Goal: Obtain resource: Download file/media

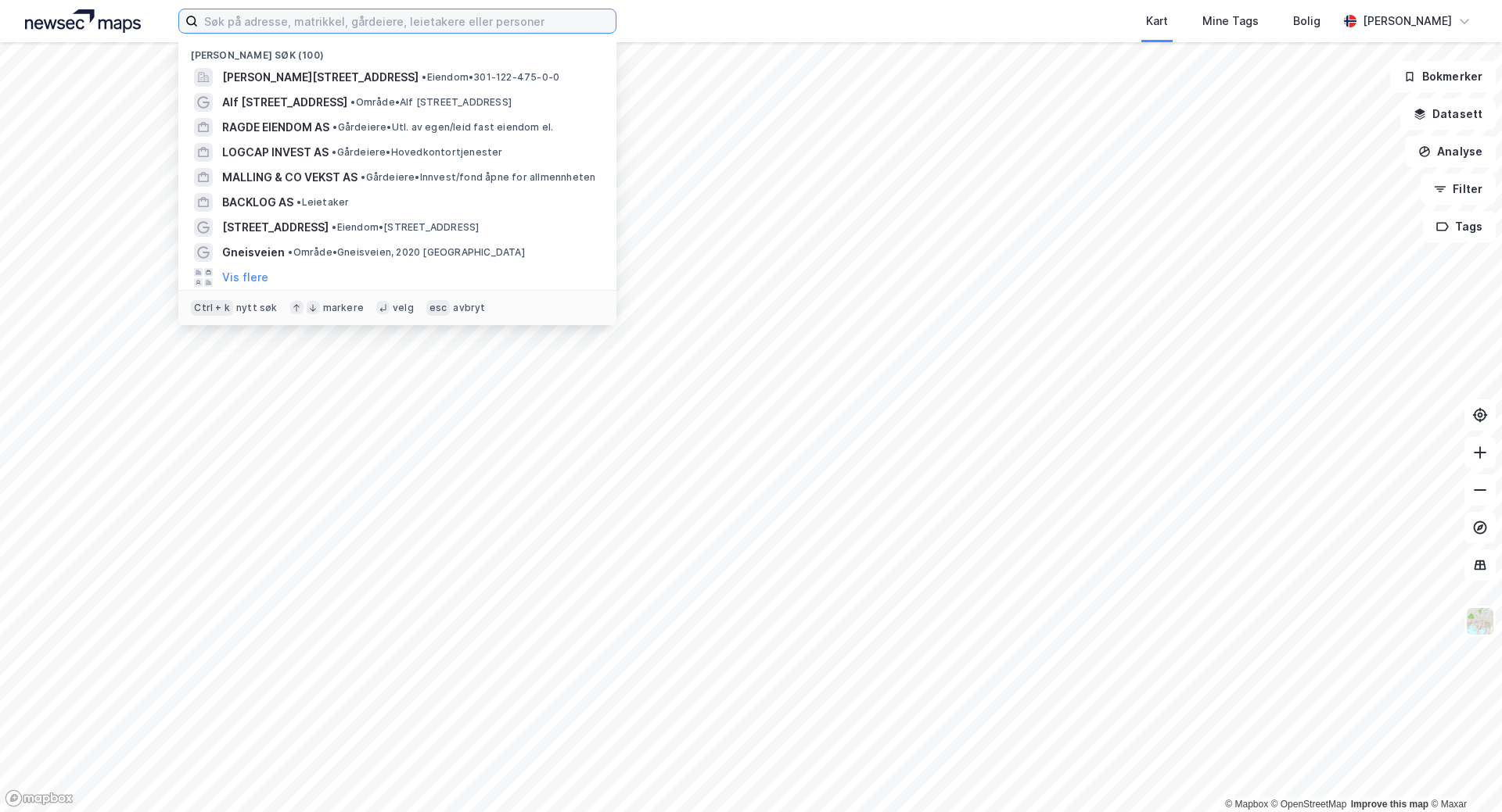
click at [459, 21] on input at bounding box center [407, 21] width 418 height 24
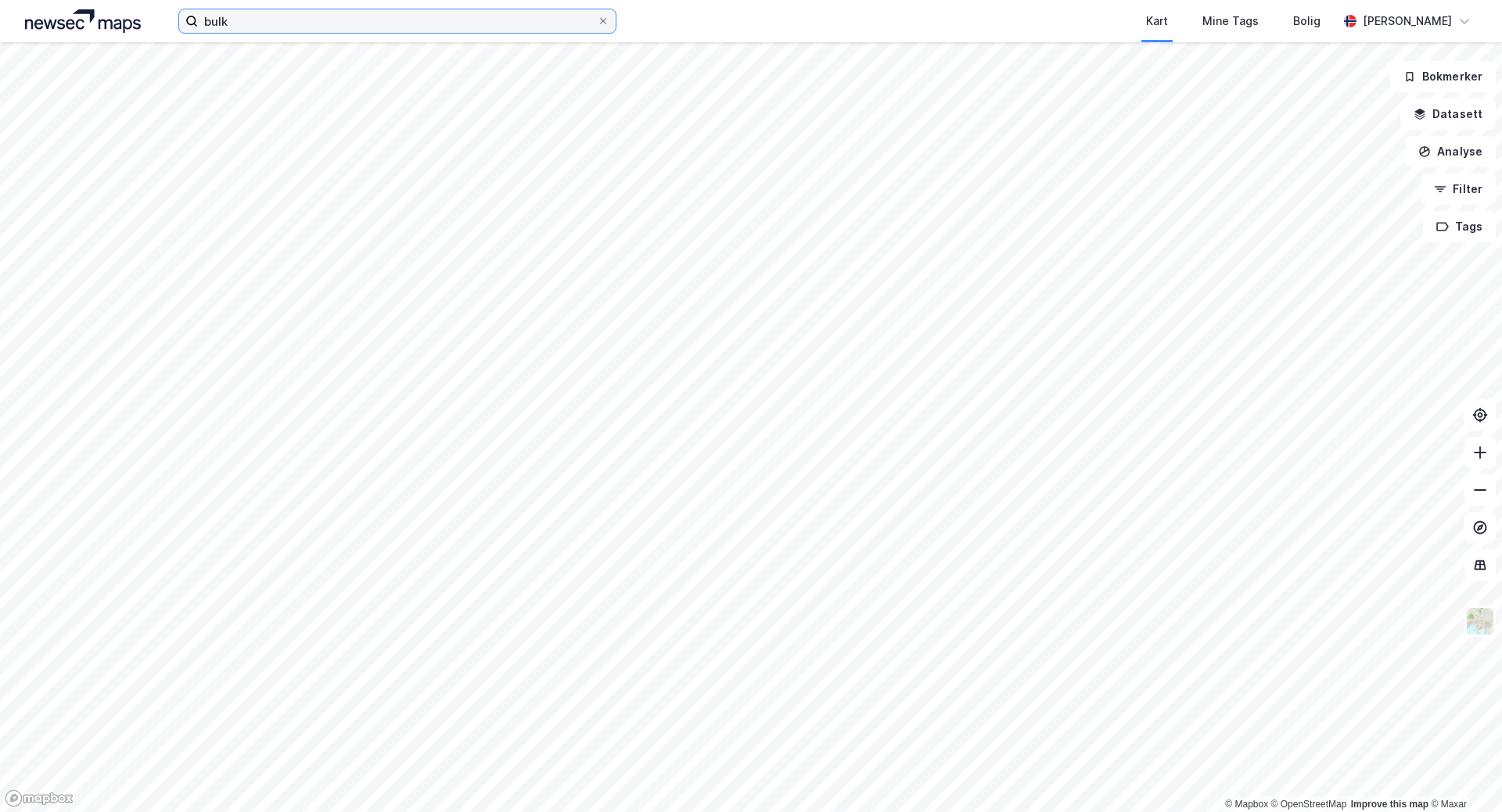
click at [363, 18] on input "bulk" at bounding box center [397, 21] width 399 height 24
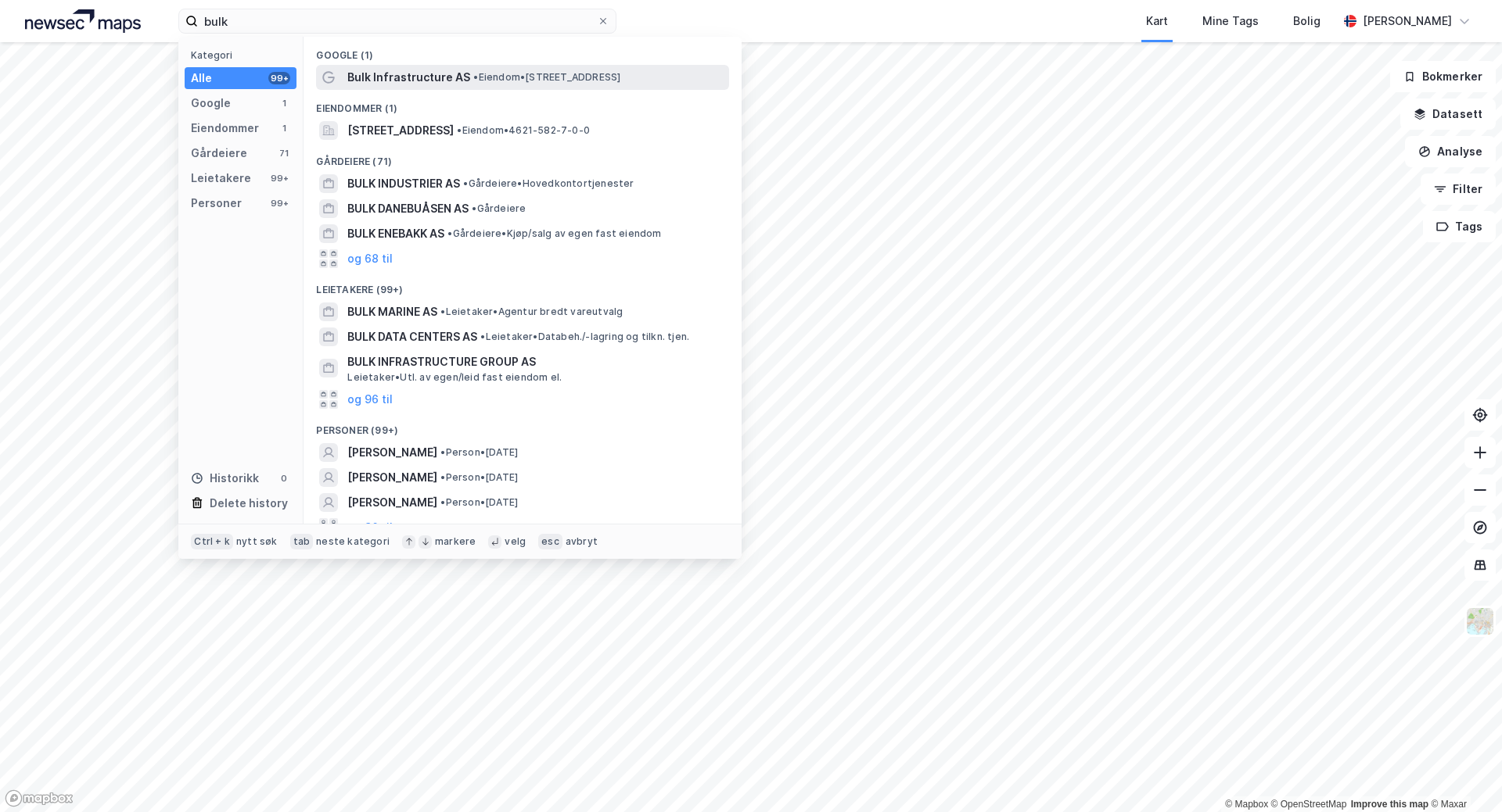
click at [391, 76] on span "Bulk Infrastructure AS" at bounding box center [409, 78] width 123 height 19
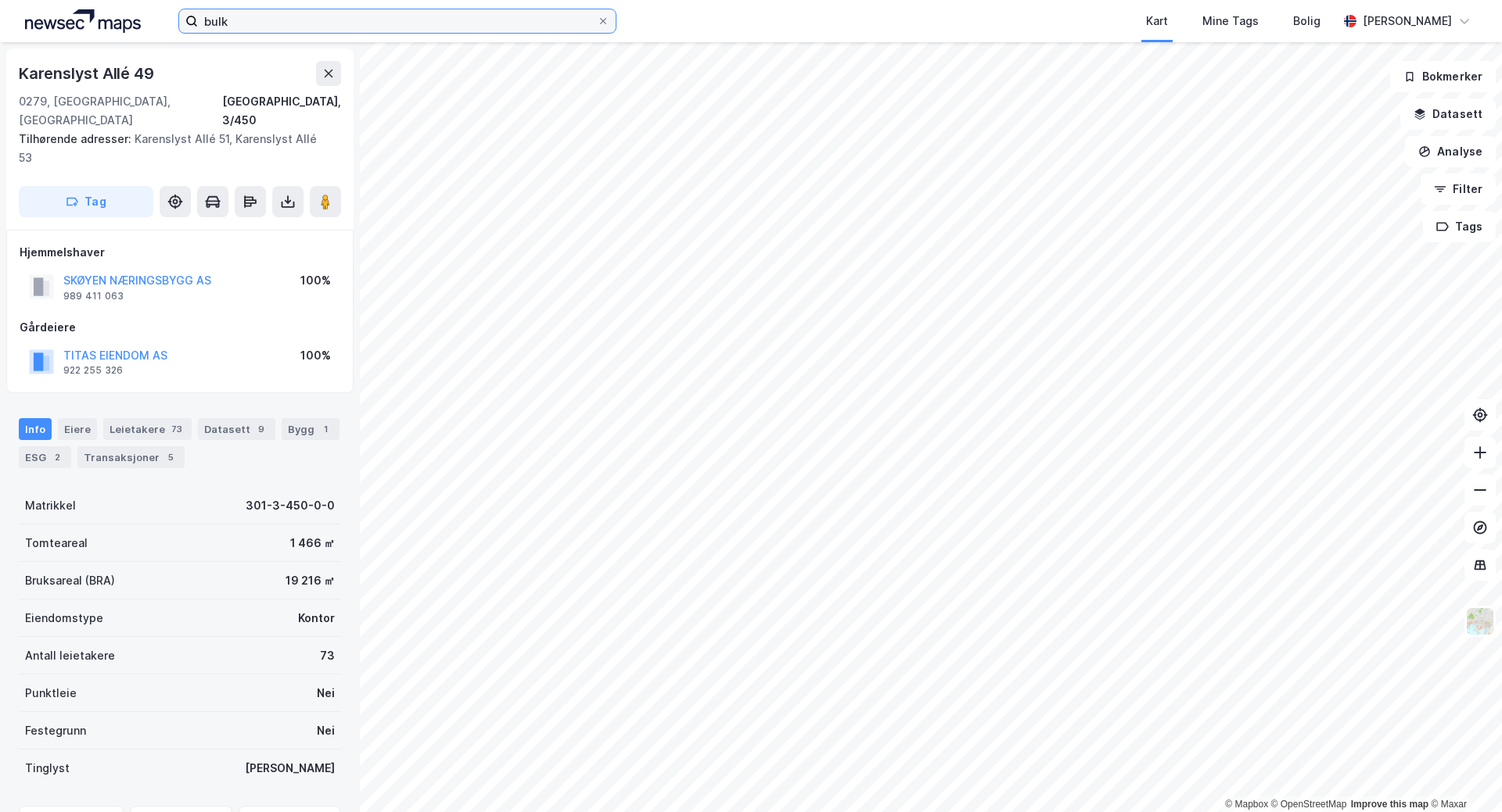
click at [293, 28] on input "bulk" at bounding box center [397, 21] width 399 height 24
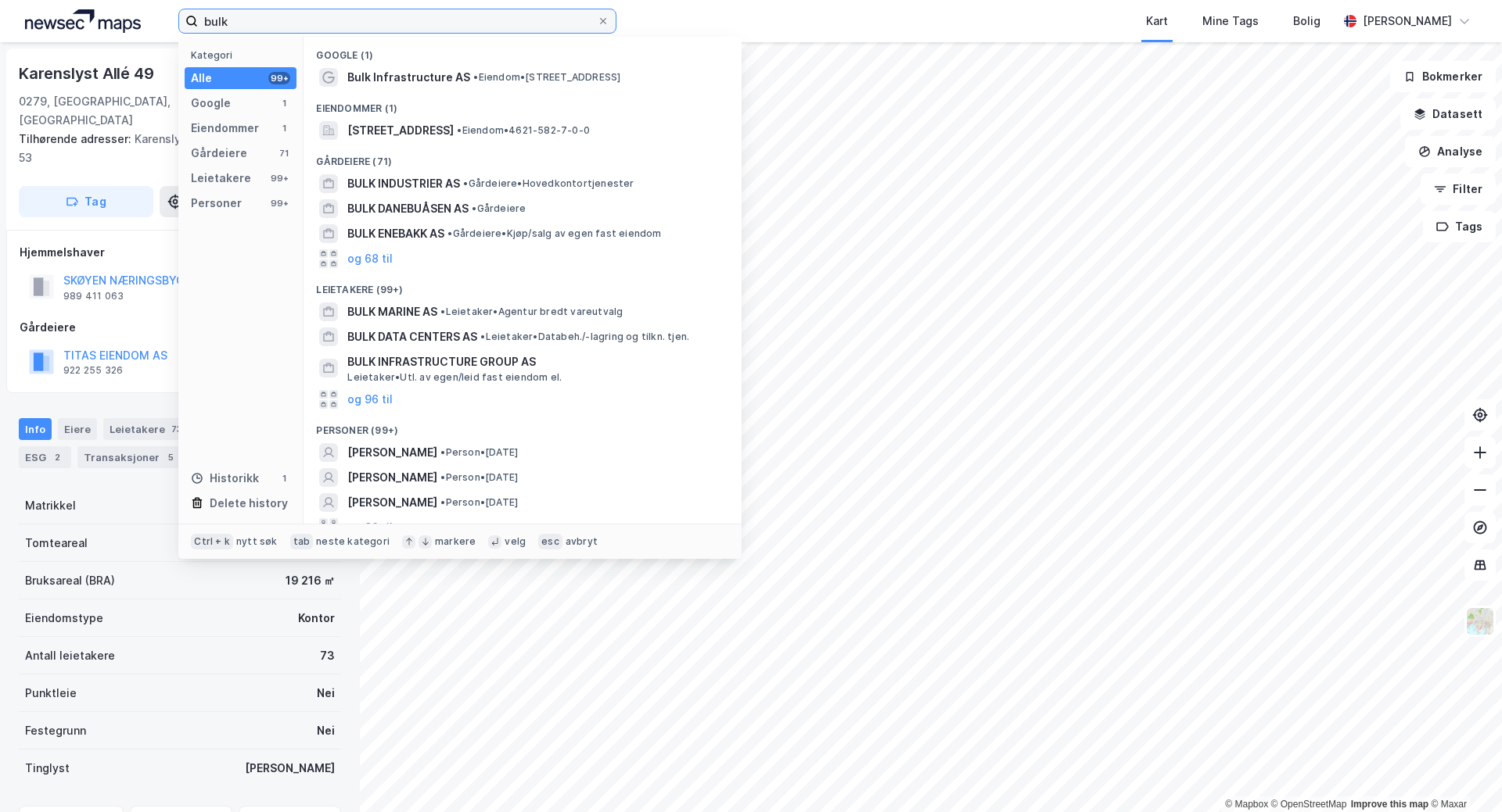
click at [297, 25] on input "bulk" at bounding box center [397, 21] width 399 height 24
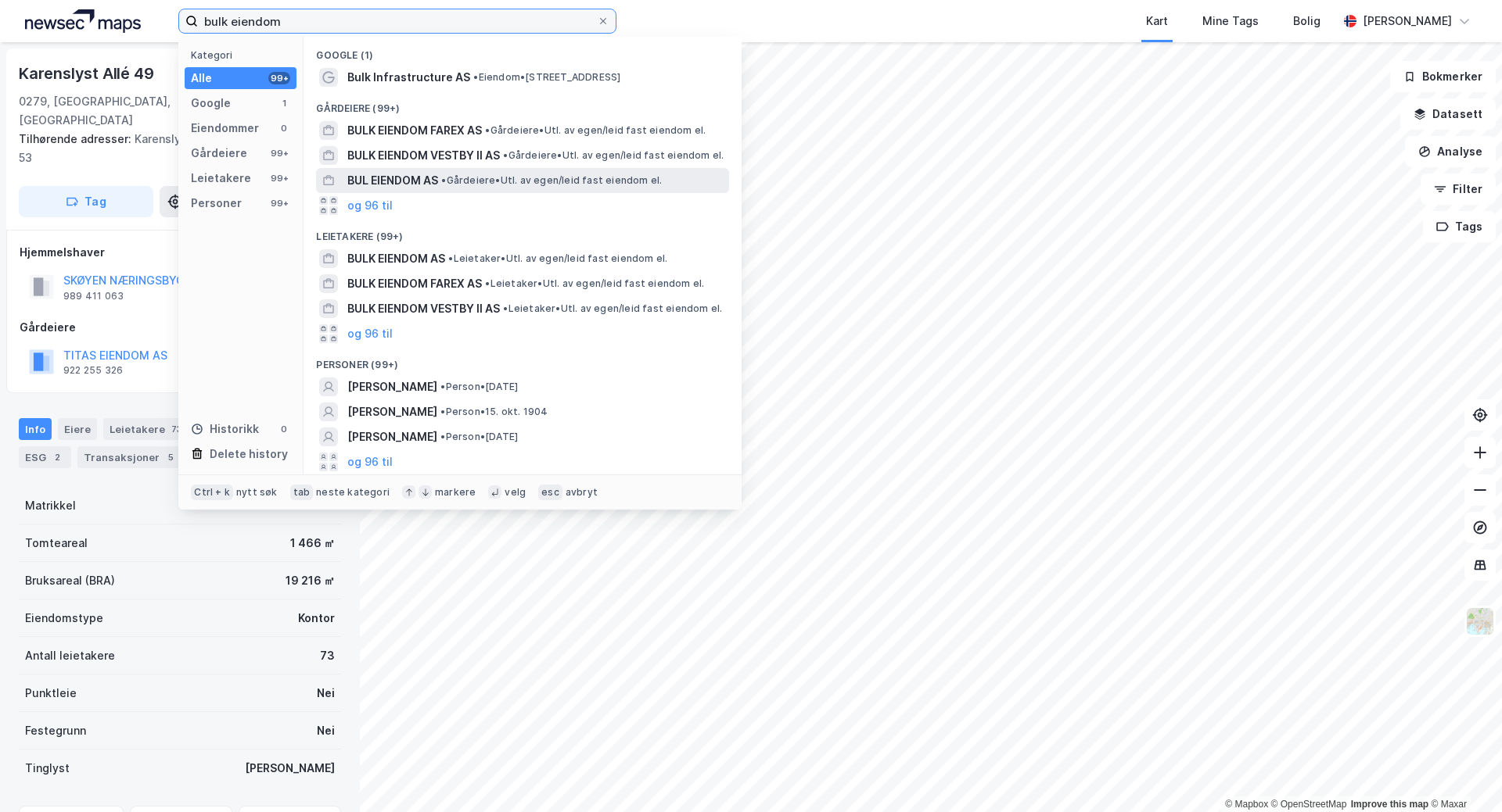
type input "bulk eiendom"
click at [379, 188] on span "BUL EIENDOM AS" at bounding box center [393, 180] width 91 height 19
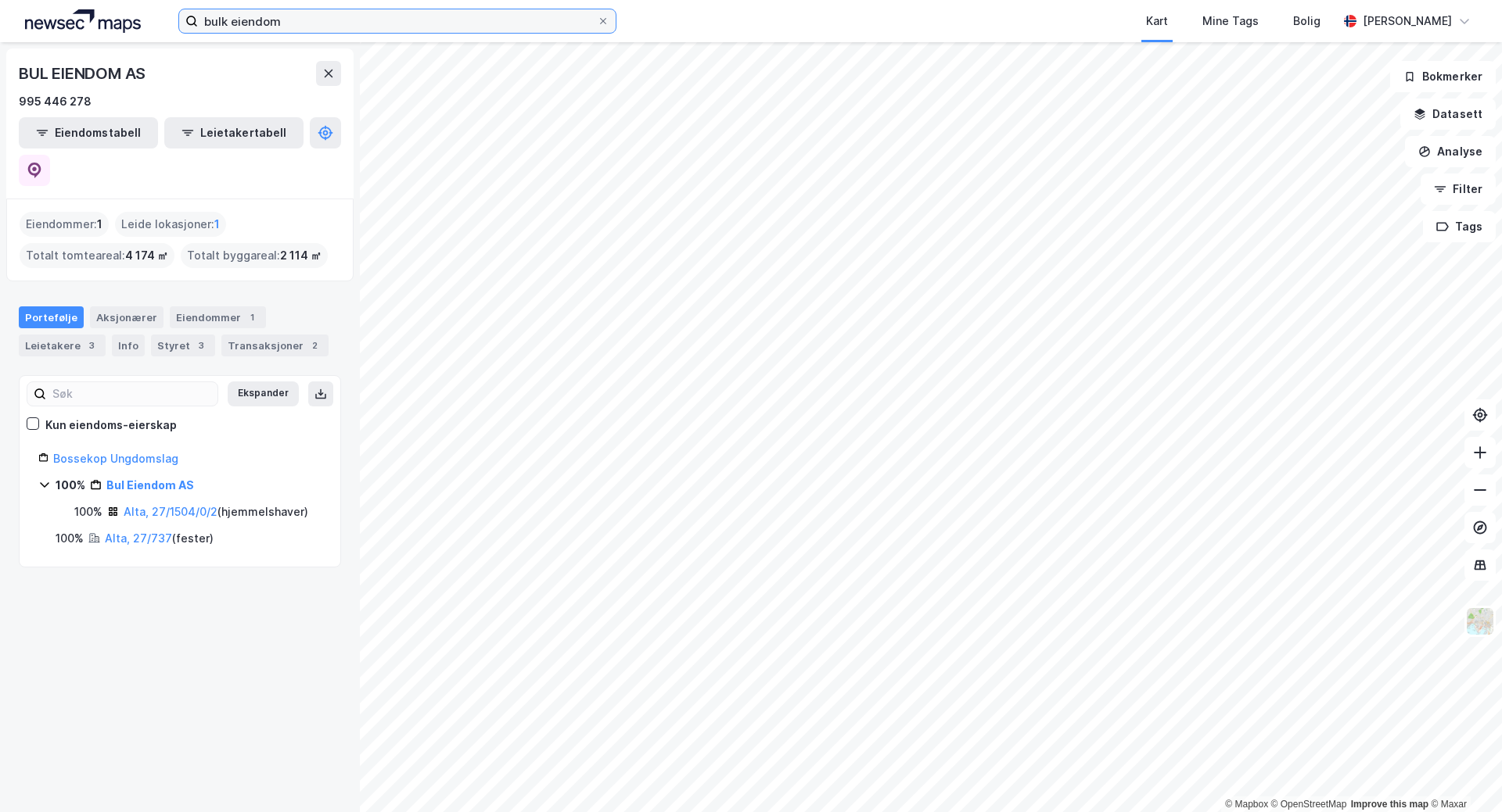
click at [306, 21] on input "bulk eiendom" at bounding box center [397, 21] width 399 height 24
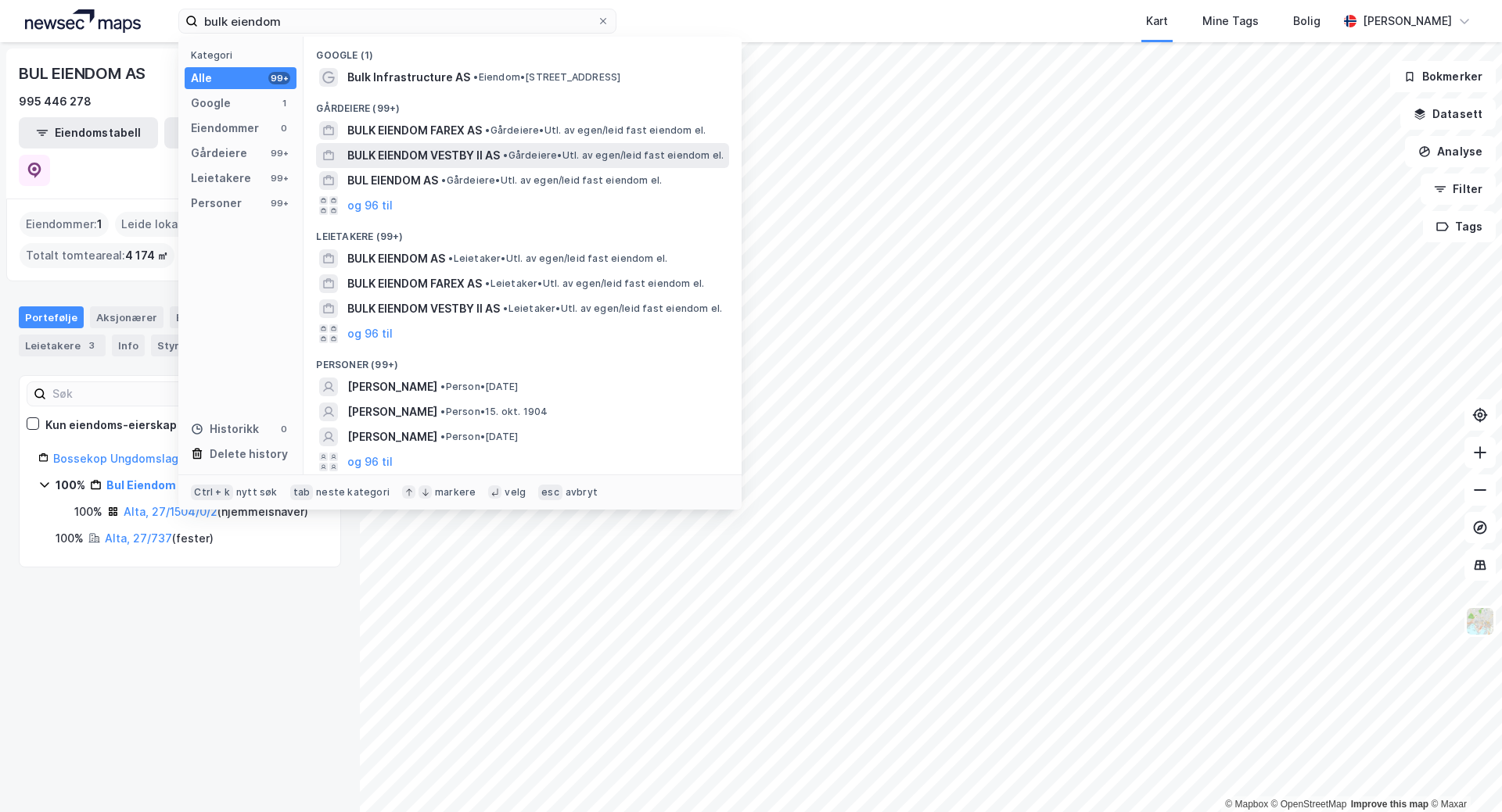
click at [396, 157] on span "BULK EIENDOM VESTBY II AS" at bounding box center [424, 156] width 153 height 19
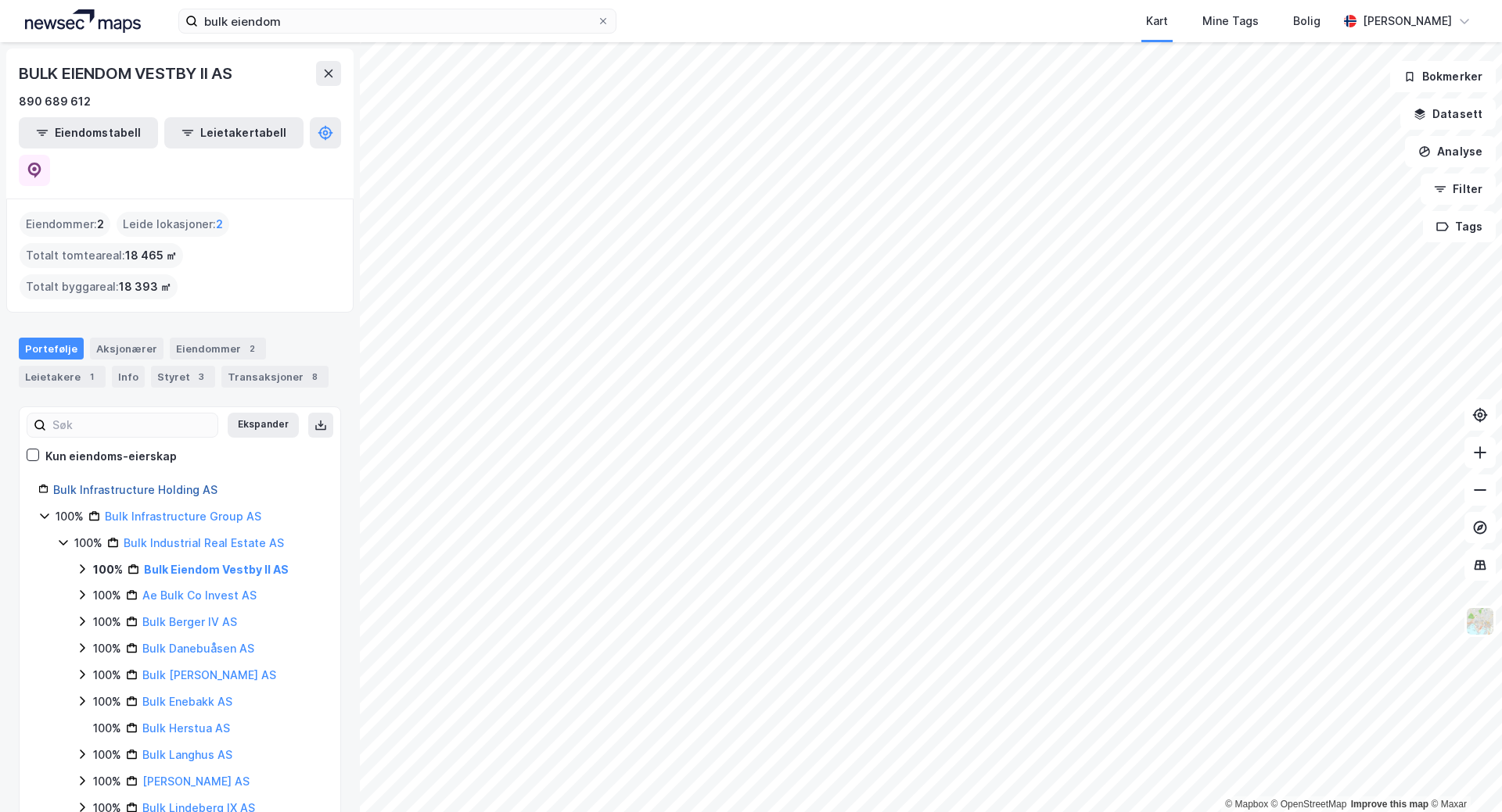
click at [140, 484] on link "Bulk Infrastructure Holding AS" at bounding box center [135, 490] width 164 height 13
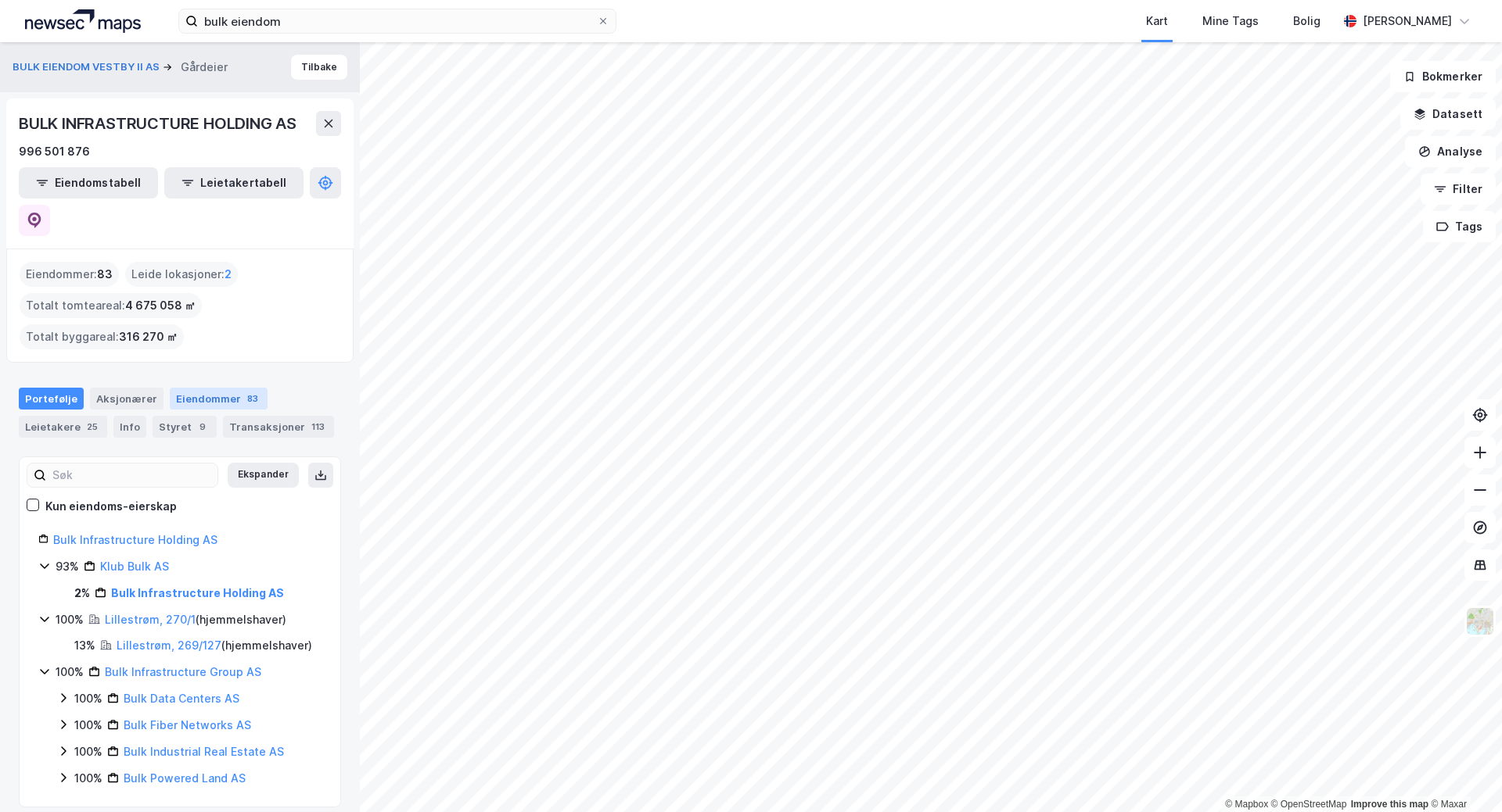
click at [209, 388] on div "Eiendommer 83" at bounding box center [218, 399] width 97 height 22
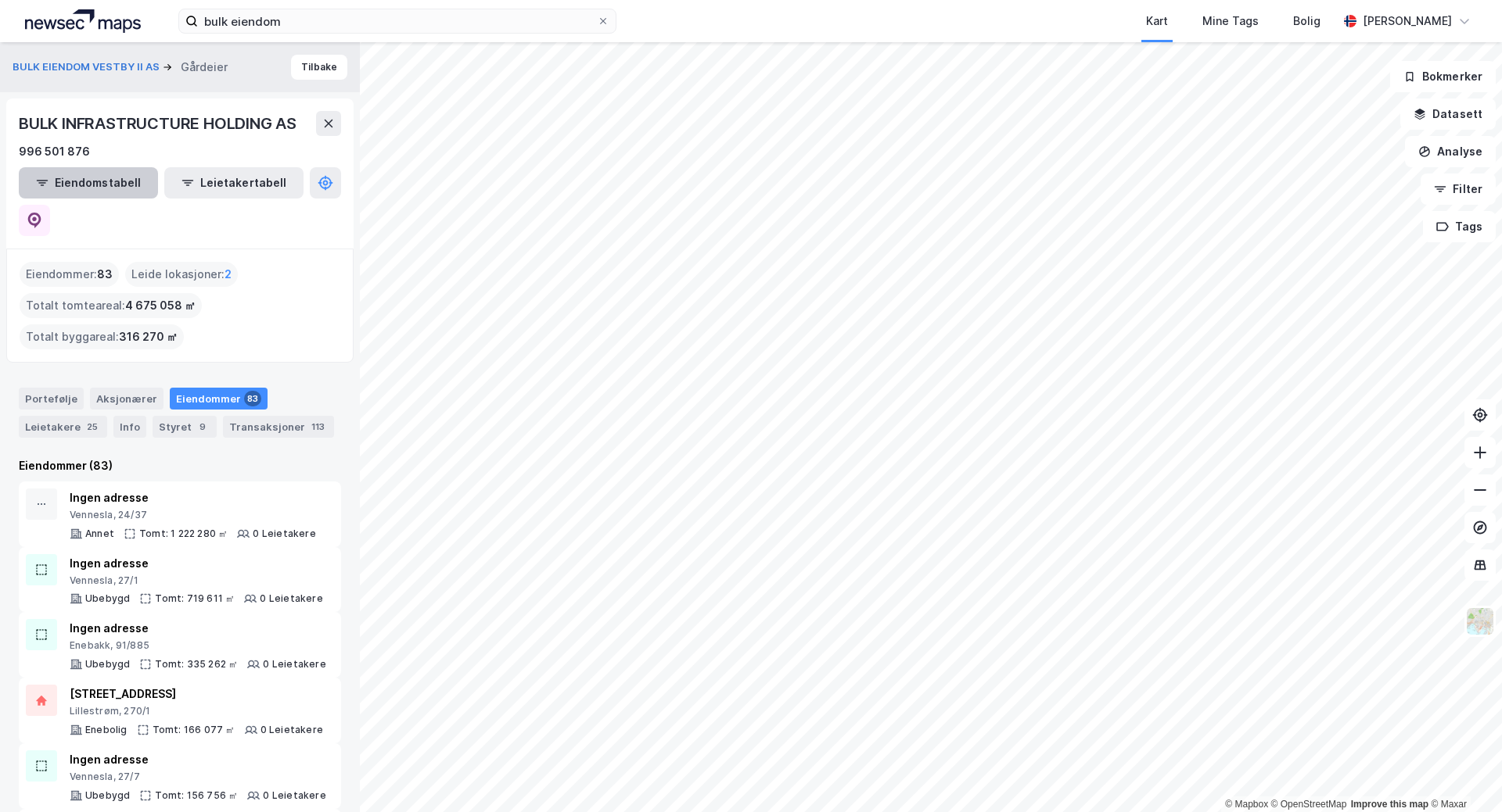
click at [105, 189] on button "Eiendomstabell" at bounding box center [89, 183] width 139 height 32
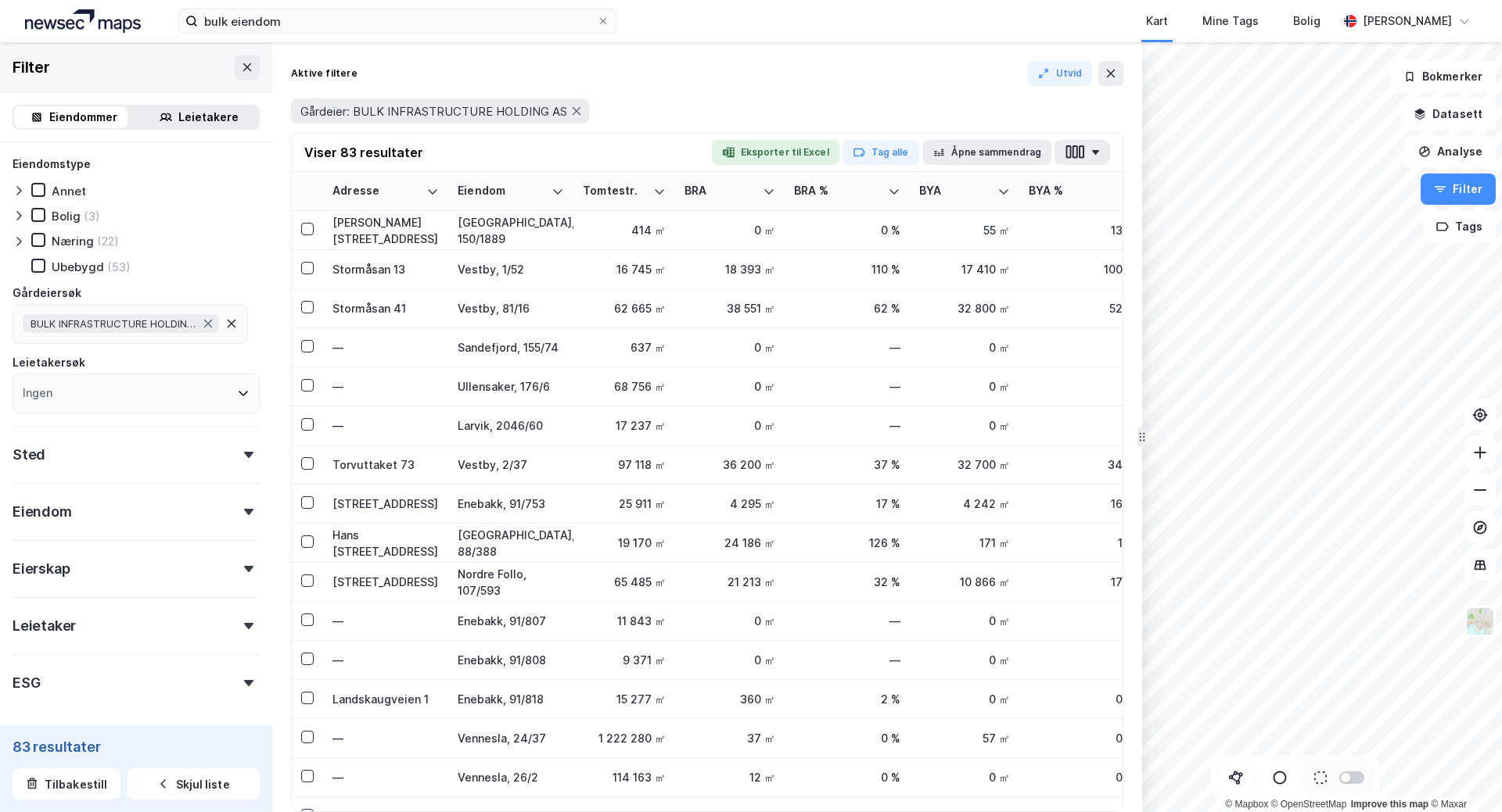
click at [817, 155] on button "Eksporter til Excel" at bounding box center [775, 153] width 127 height 25
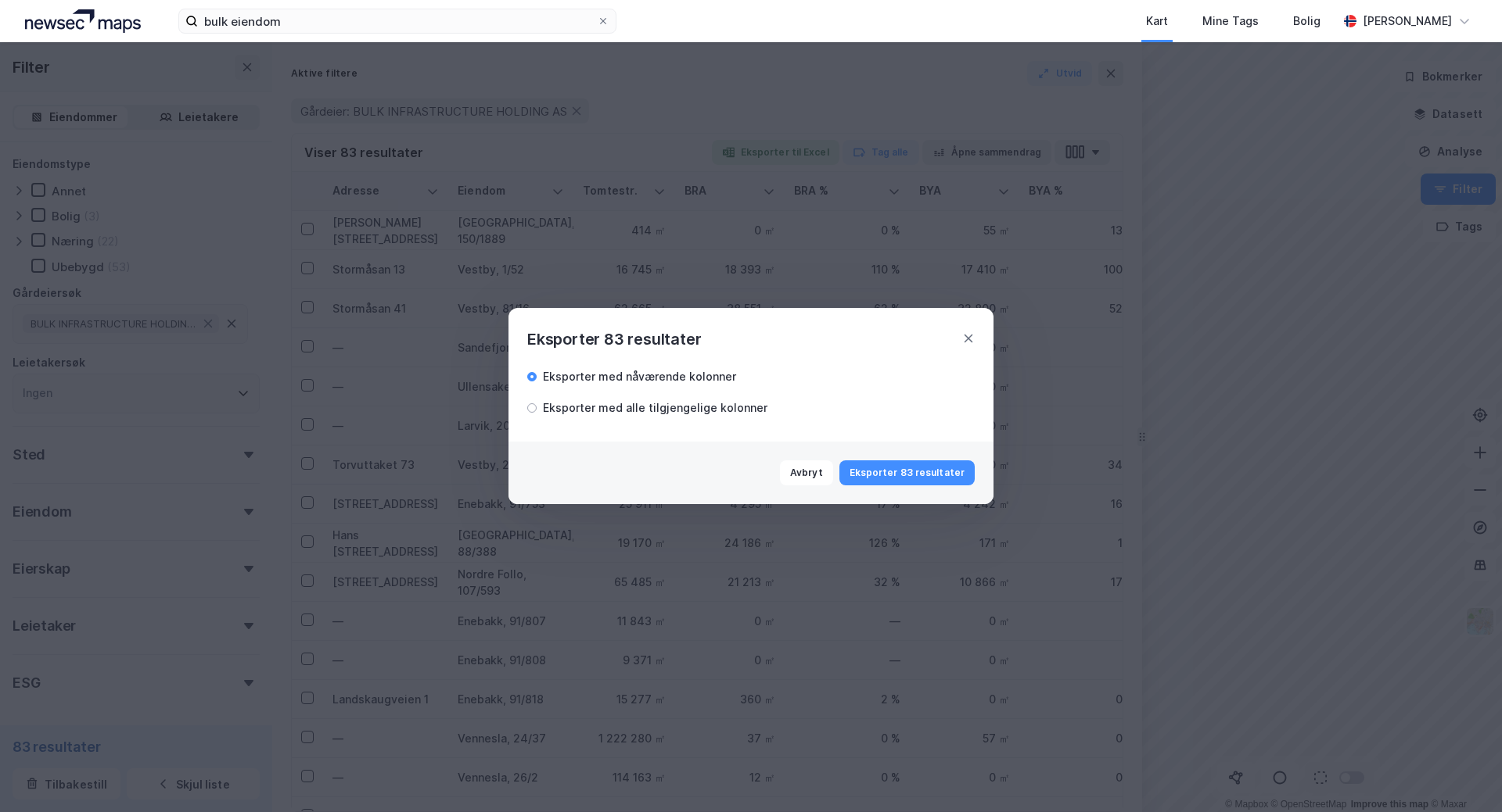
click at [541, 412] on div "Eksporter med alle tilgjengelige kolonner" at bounding box center [647, 408] width 240 height 19
click at [914, 471] on button "Eksporter 83 resultater" at bounding box center [907, 473] width 135 height 25
